Goal: Find specific page/section: Find specific page/section

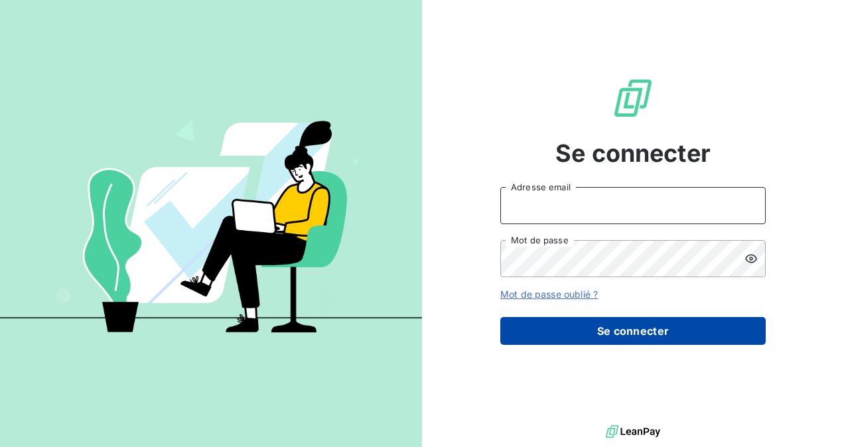
type input "[EMAIL_ADDRESS][DOMAIN_NAME]"
click at [625, 335] on button "Se connecter" at bounding box center [634, 331] width 266 height 28
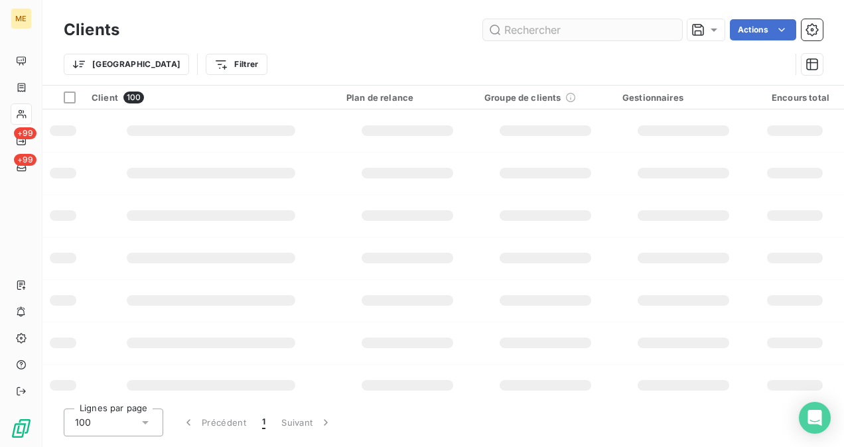
click at [541, 29] on input "text" at bounding box center [582, 29] width 199 height 21
type input "METFRA000000539"
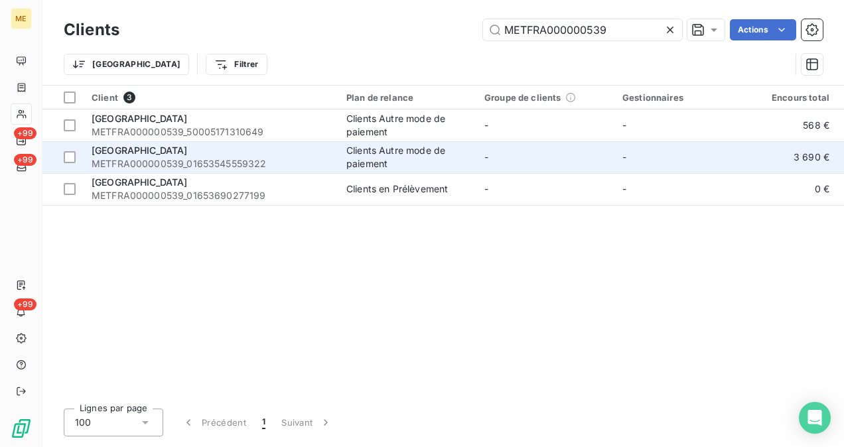
click at [278, 147] on div "[GEOGRAPHIC_DATA]" at bounding box center [211, 150] width 239 height 13
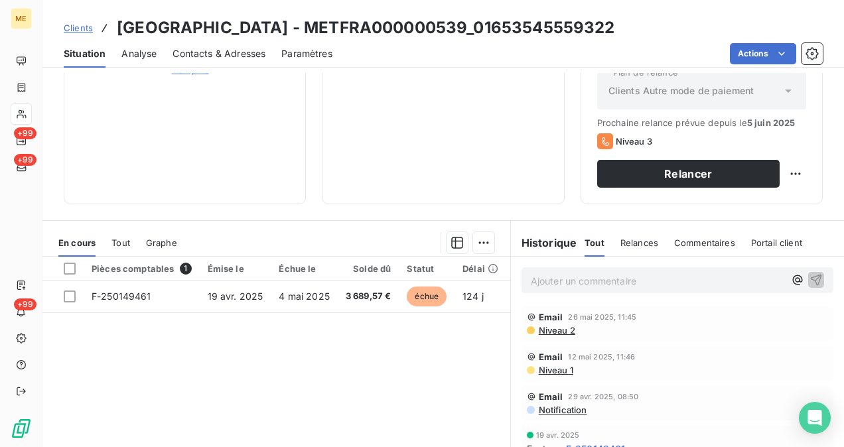
scroll to position [247, 0]
